Goal: Task Accomplishment & Management: Use online tool/utility

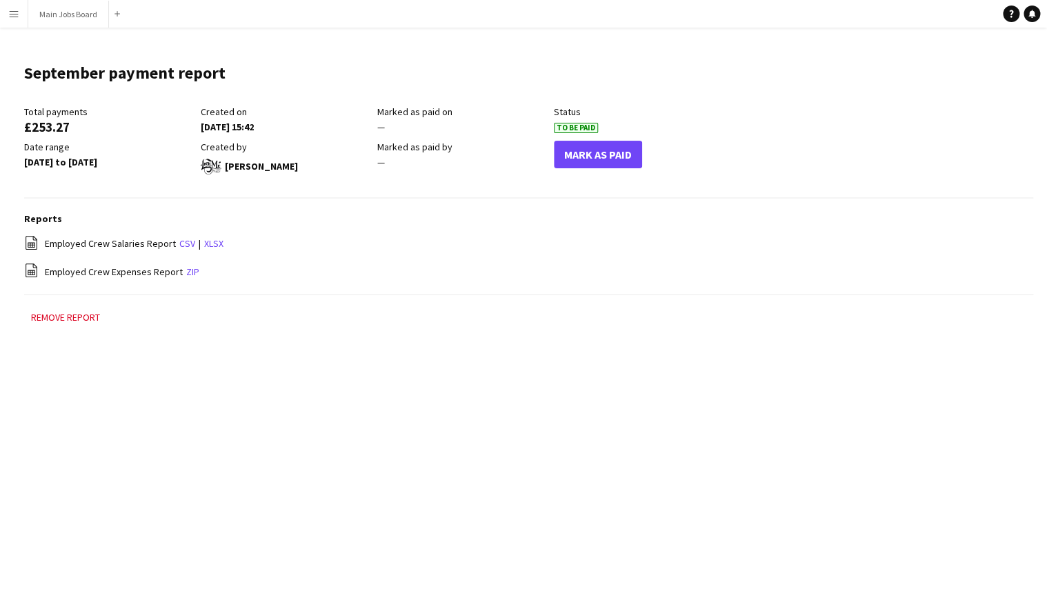
click at [4, 15] on button "Menu" at bounding box center [14, 14] width 28 height 28
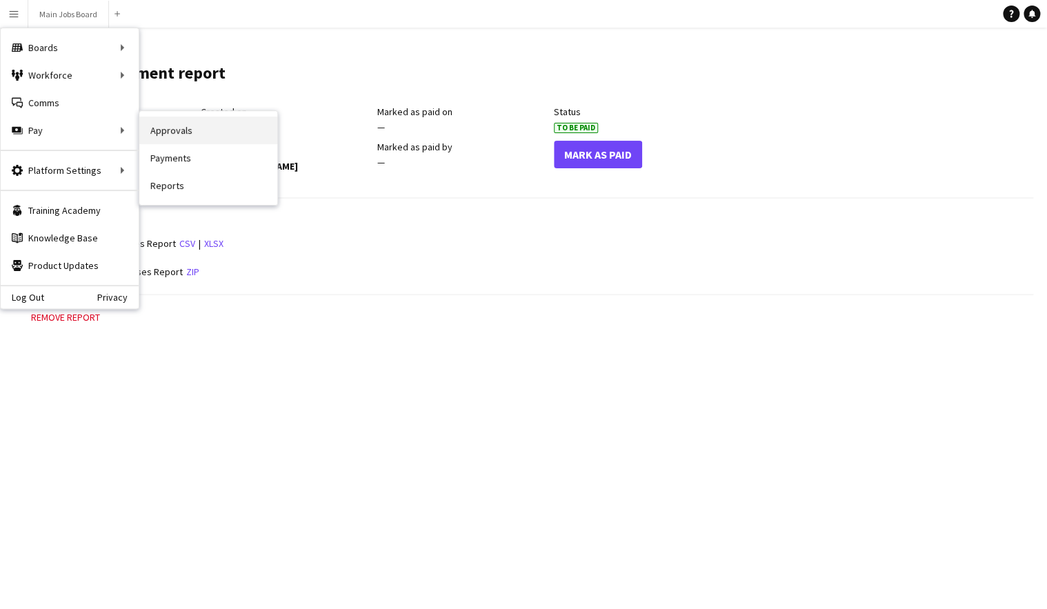
click at [175, 132] on link "Approvals" at bounding box center [208, 131] width 138 height 28
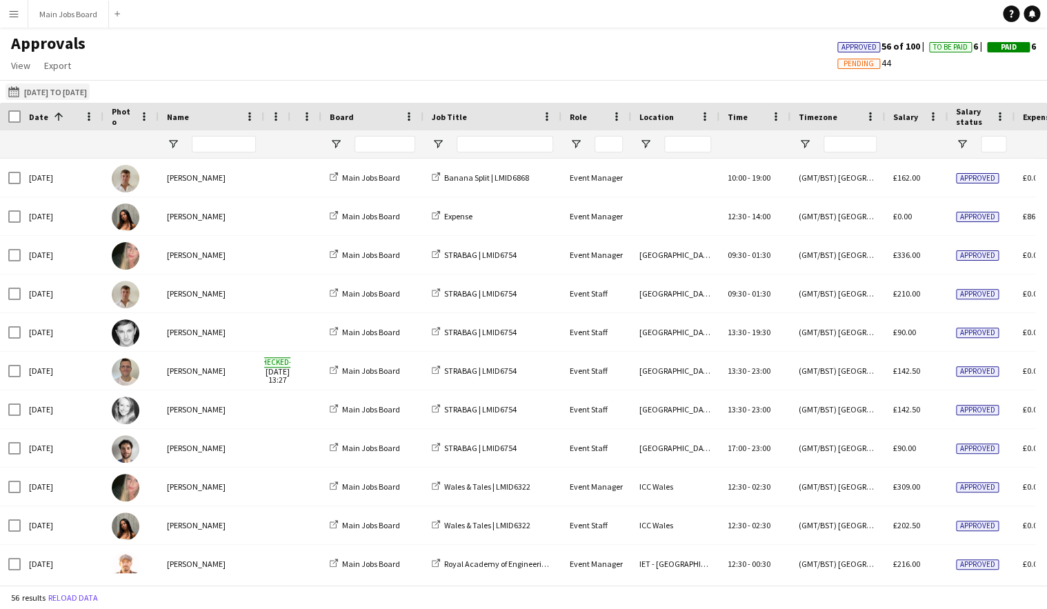
click at [61, 89] on button "[DATE] to [DATE] [DATE] to [DATE]" at bounding box center [48, 91] width 84 height 17
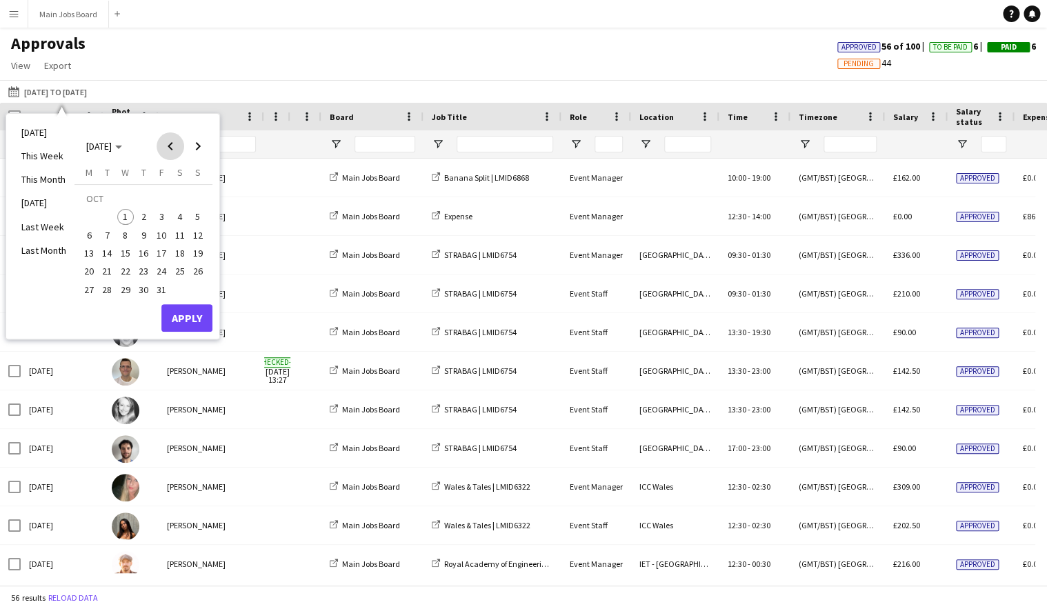
click at [170, 144] on span "Previous month" at bounding box center [171, 146] width 28 height 28
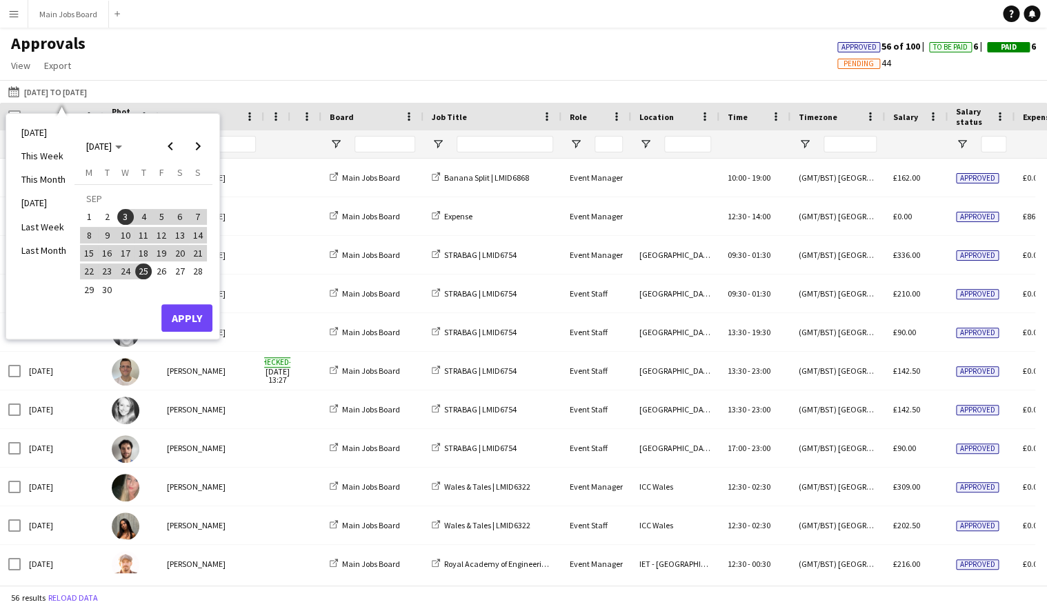
click at [92, 217] on span "1" at bounding box center [89, 217] width 17 height 17
click at [109, 294] on span "30" at bounding box center [107, 290] width 17 height 17
click at [190, 317] on button "Apply" at bounding box center [186, 318] width 51 height 28
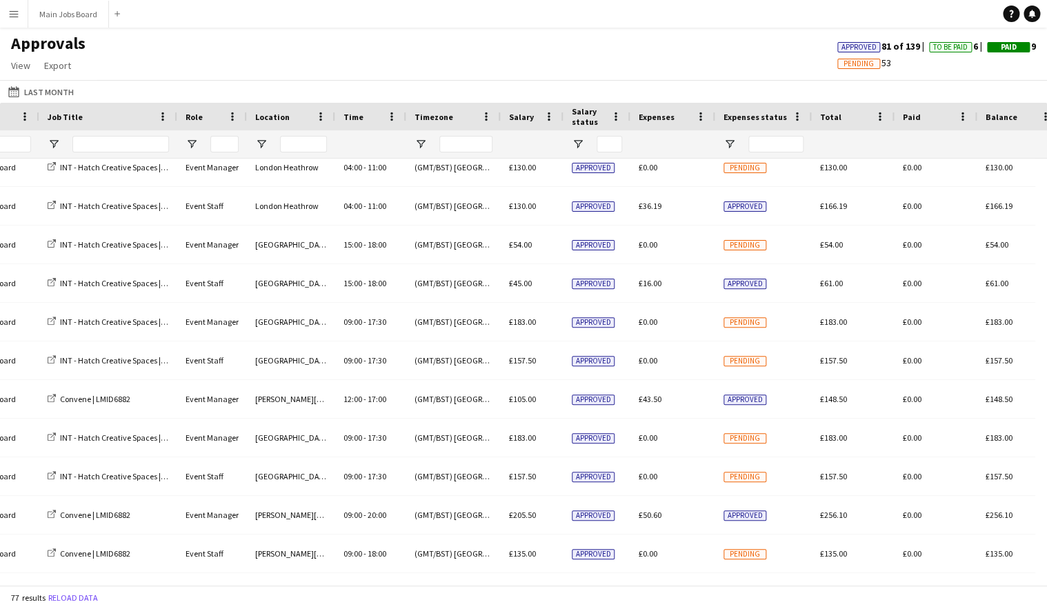
click at [14, 17] on app-icon "Menu" at bounding box center [13, 13] width 11 height 11
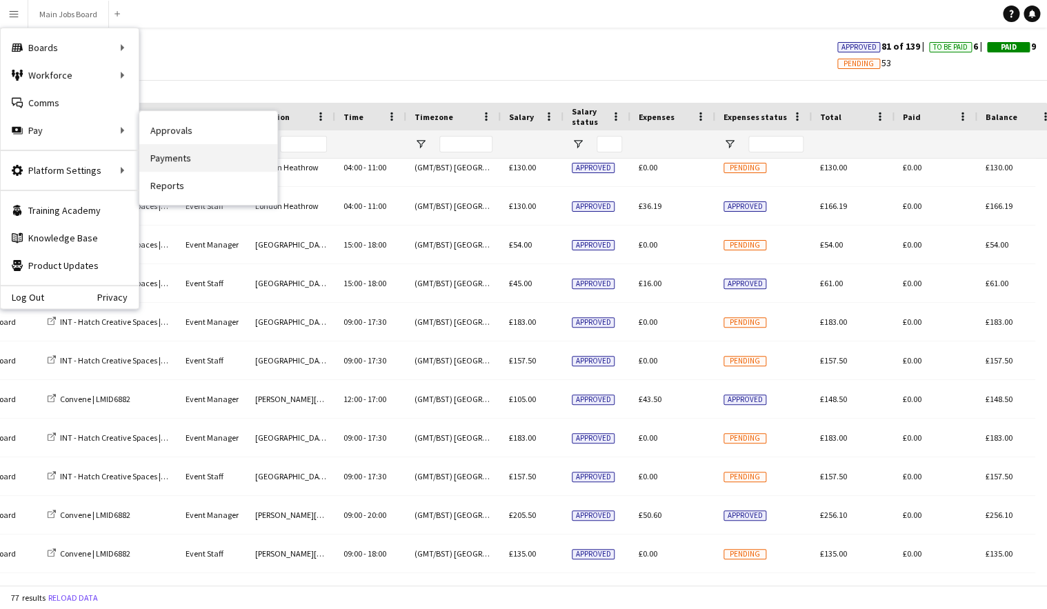
click at [180, 156] on link "Payments" at bounding box center [208, 158] width 138 height 28
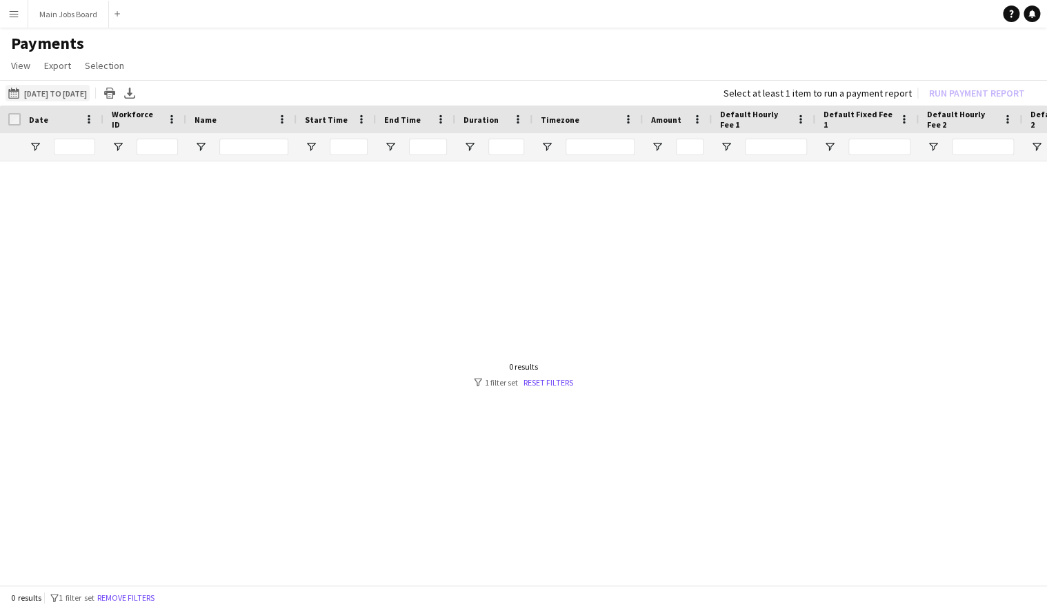
click at [81, 93] on button "[DATE] to [DATE] [DATE] to [DATE]" at bounding box center [48, 93] width 84 height 17
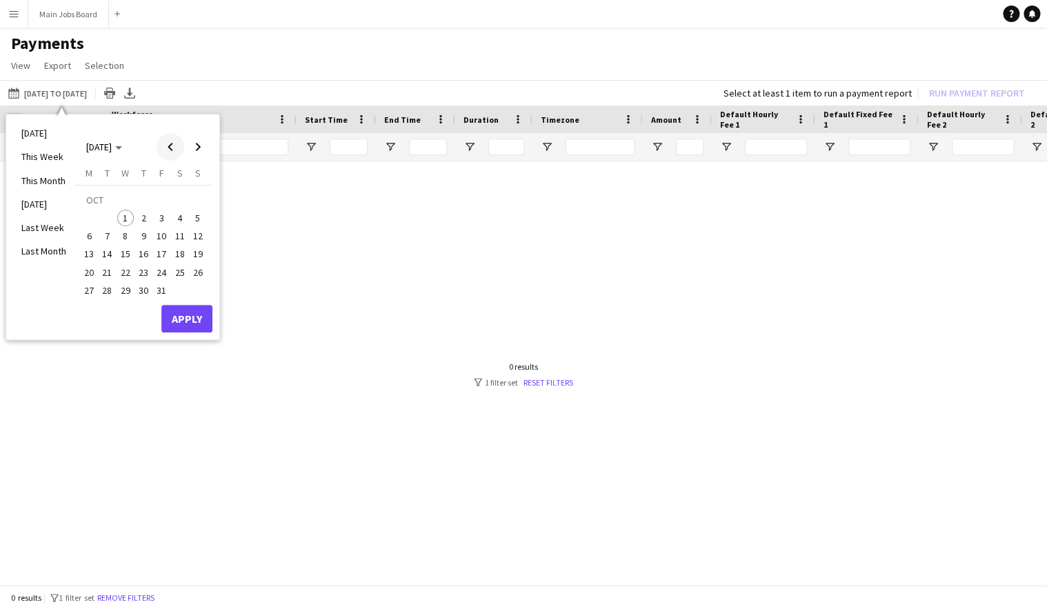
click at [166, 146] on span "Previous month" at bounding box center [171, 147] width 28 height 28
click at [86, 219] on span "1" at bounding box center [89, 218] width 17 height 17
click at [106, 293] on span "30" at bounding box center [107, 290] width 17 height 17
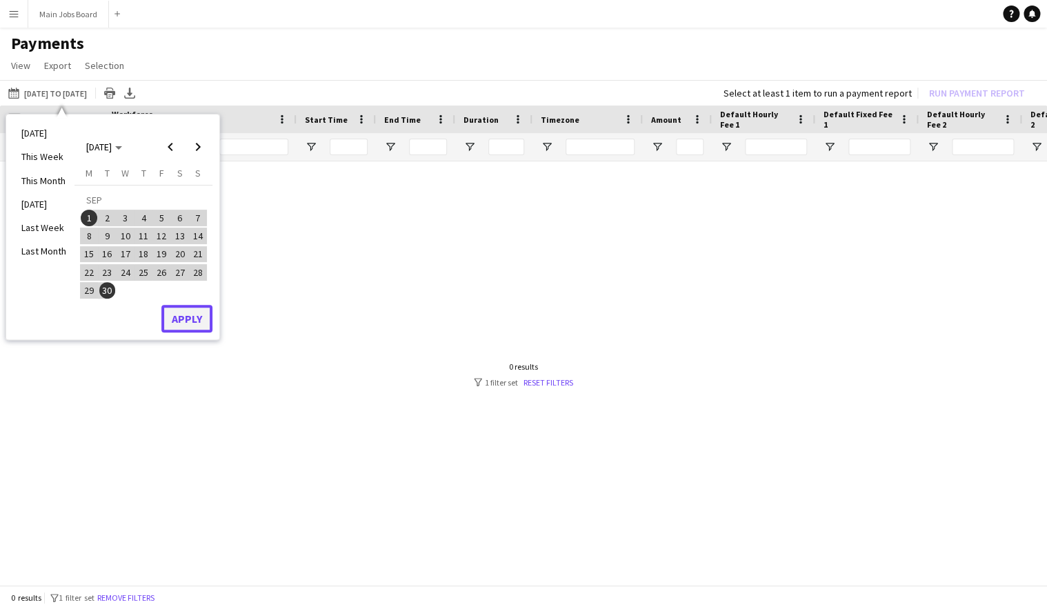
click at [186, 324] on button "Apply" at bounding box center [186, 319] width 51 height 28
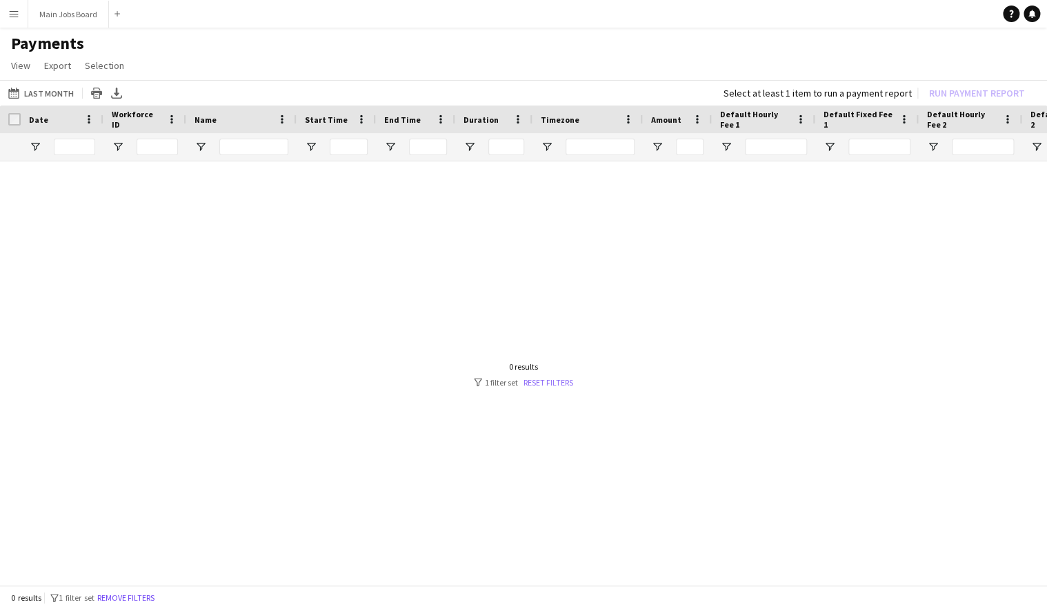
click at [552, 382] on link "Reset filters" at bounding box center [549, 382] width 50 height 10
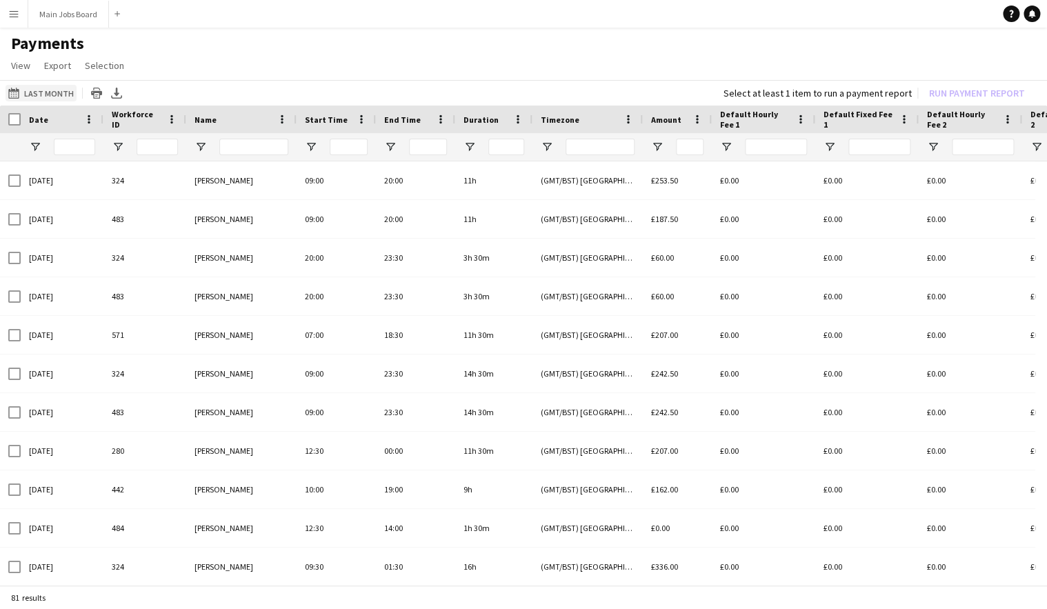
click at [48, 93] on button "[DATE] to [DATE] Last Month" at bounding box center [41, 93] width 71 height 17
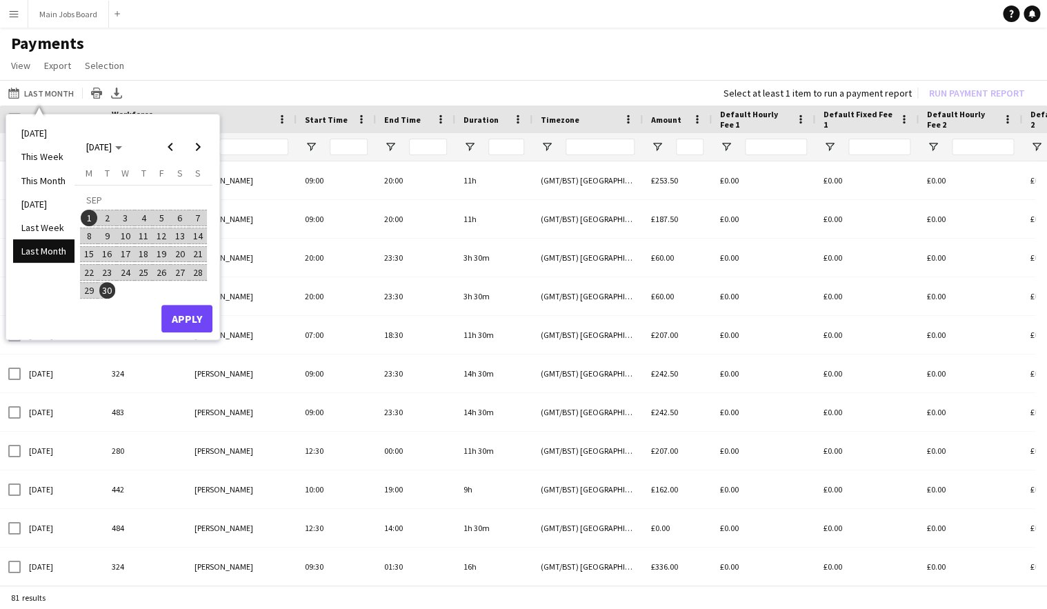
click at [92, 217] on span "1" at bounding box center [89, 218] width 17 height 17
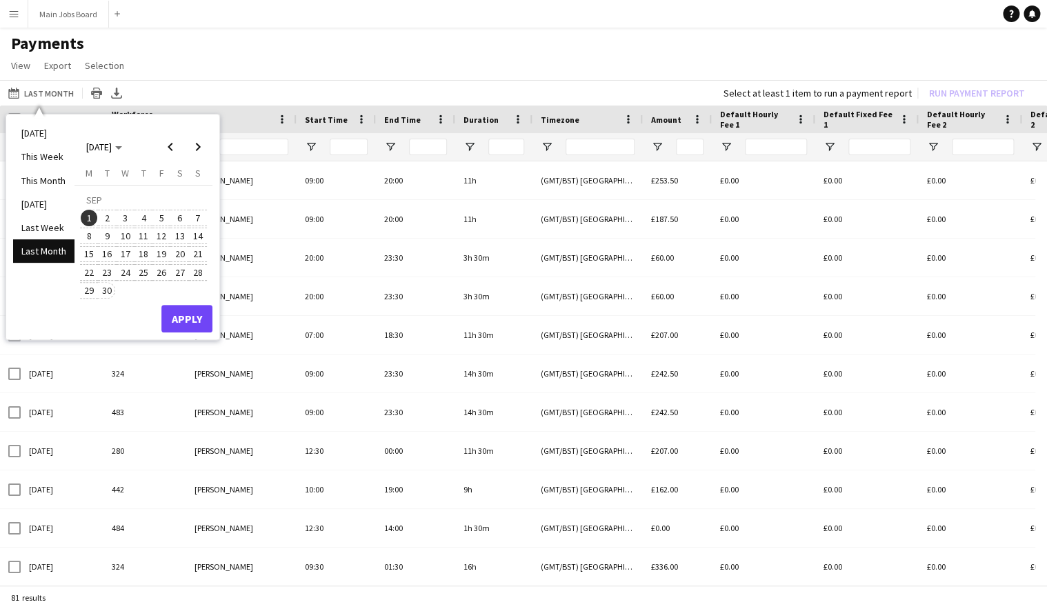
click at [110, 292] on span "30" at bounding box center [107, 290] width 17 height 17
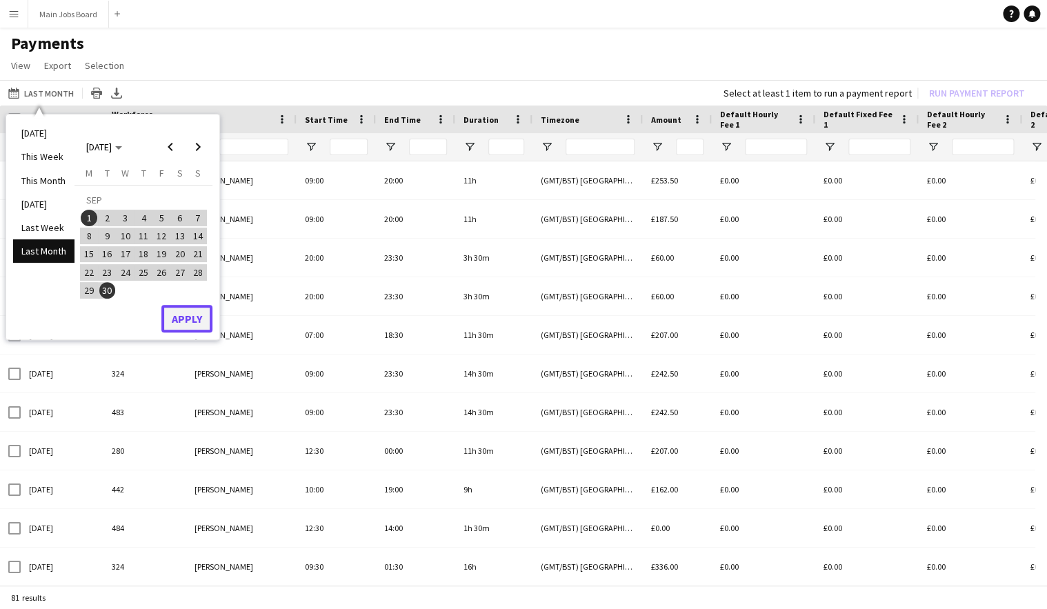
click at [184, 322] on button "Apply" at bounding box center [186, 319] width 51 height 28
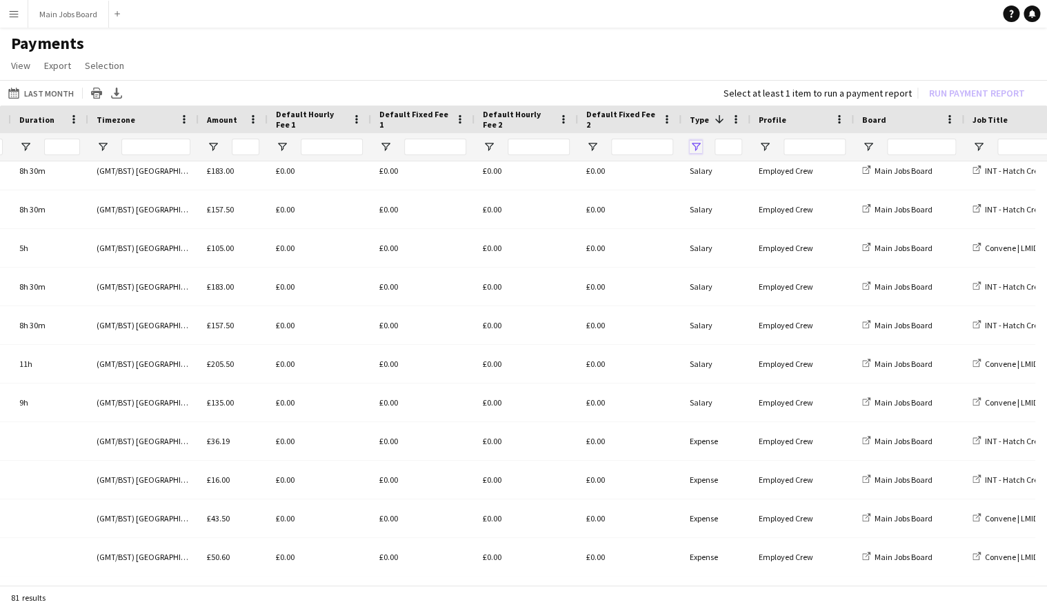
click at [699, 148] on span "Open Filter Menu" at bounding box center [696, 147] width 12 height 12
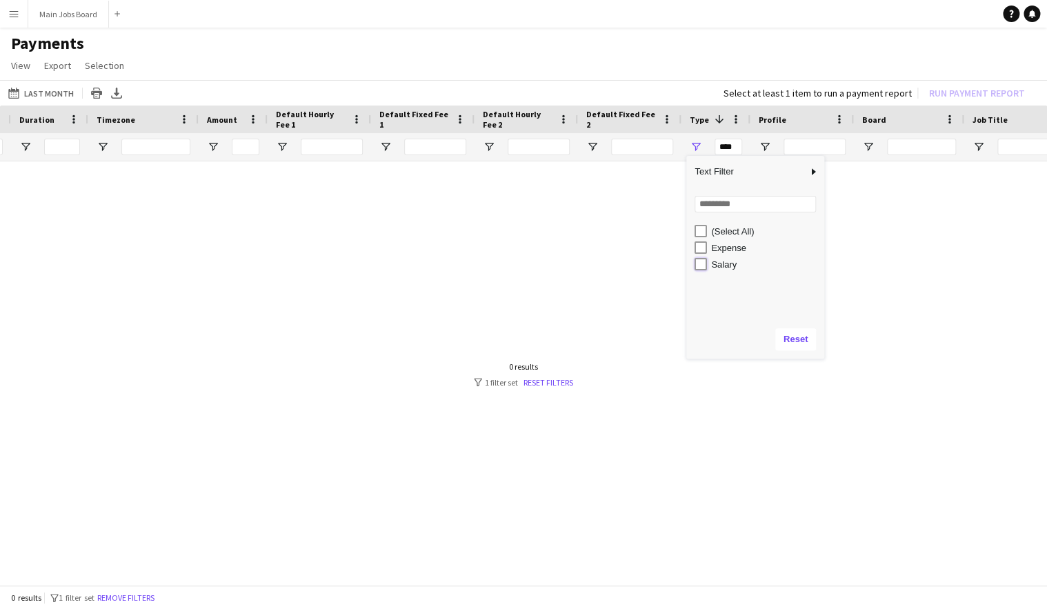
type input "**********"
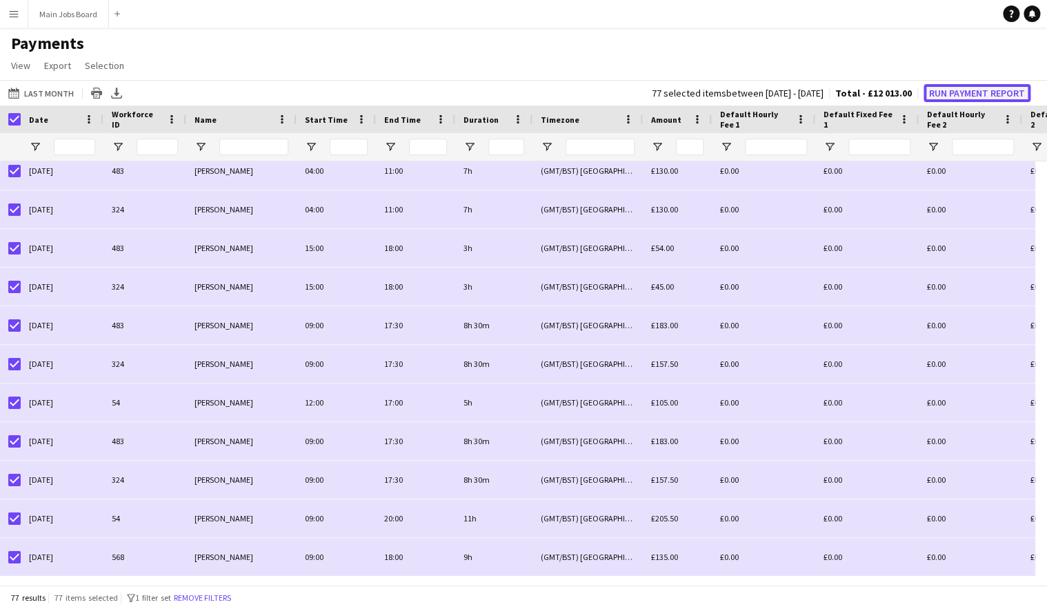
click at [972, 94] on button "Run Payment Report" at bounding box center [977, 93] width 107 height 18
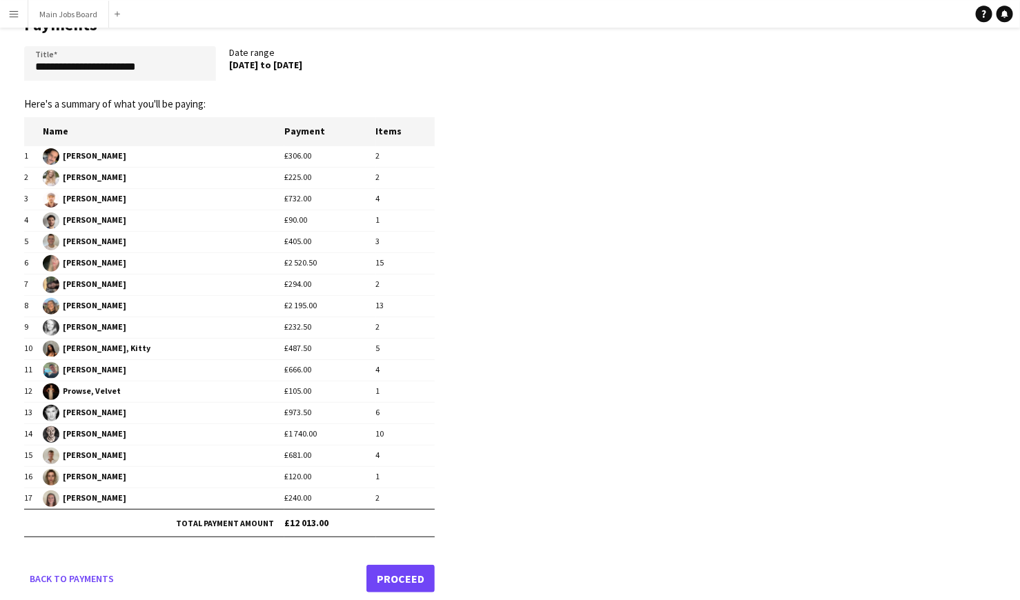
scroll to position [50, 0]
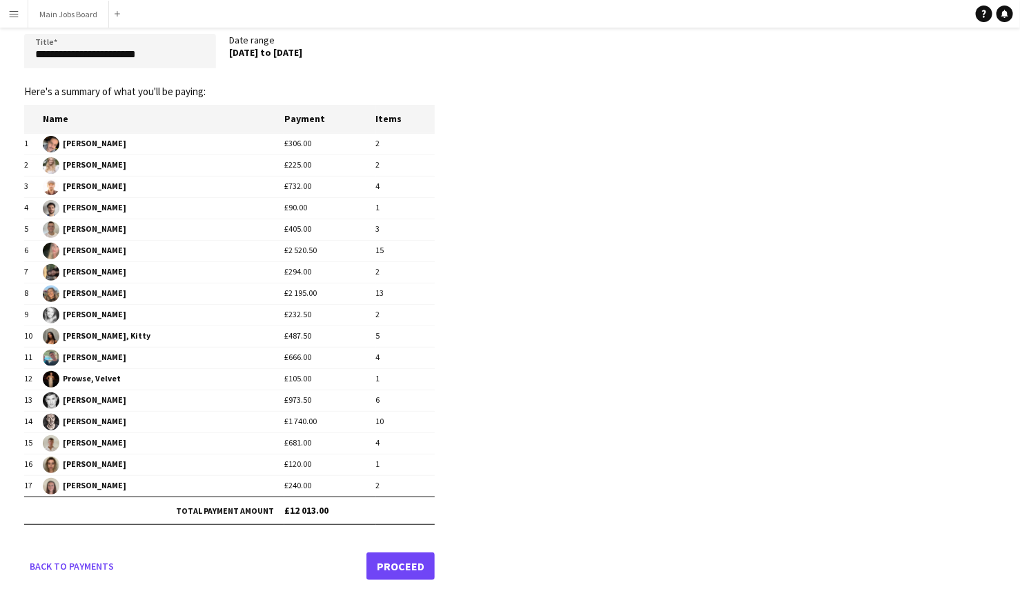
click at [394, 570] on link "Proceed" at bounding box center [400, 567] width 68 height 28
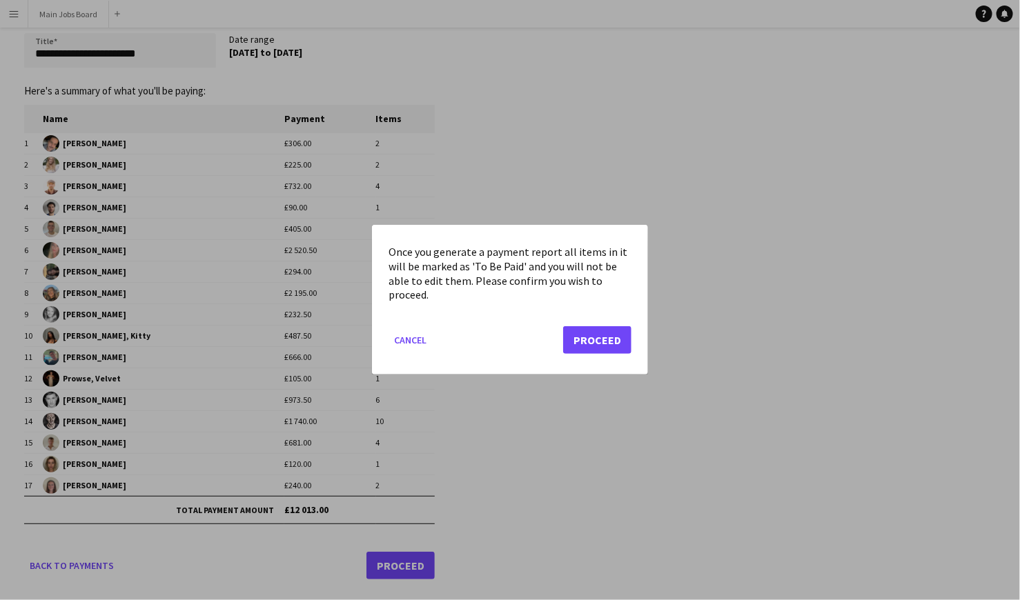
scroll to position [0, 0]
click at [587, 341] on button "Proceed" at bounding box center [597, 341] width 68 height 28
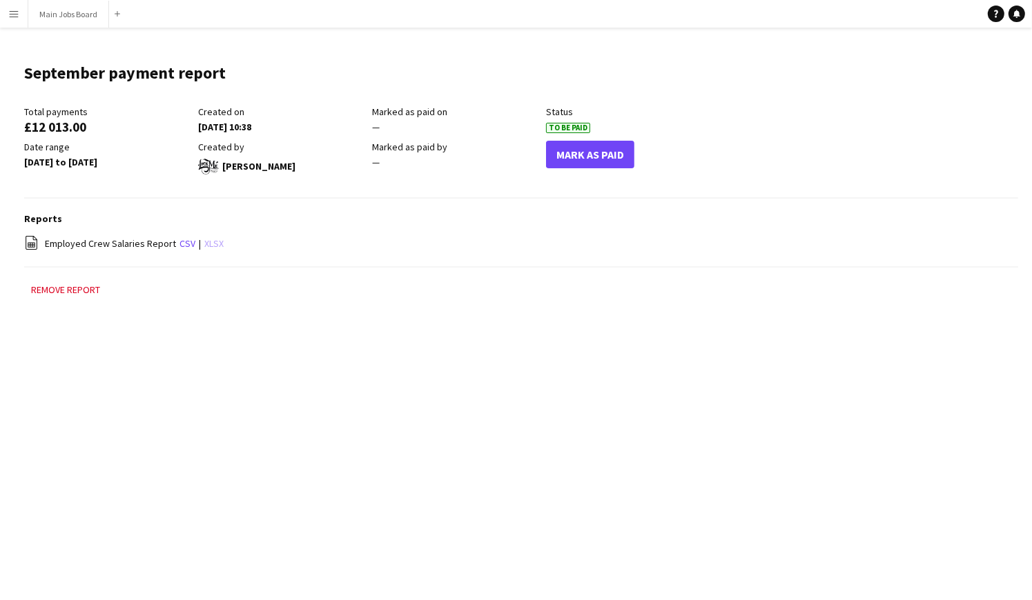
click at [207, 244] on link "xlsx" at bounding box center [213, 243] width 19 height 12
